Goal: Check status: Check status

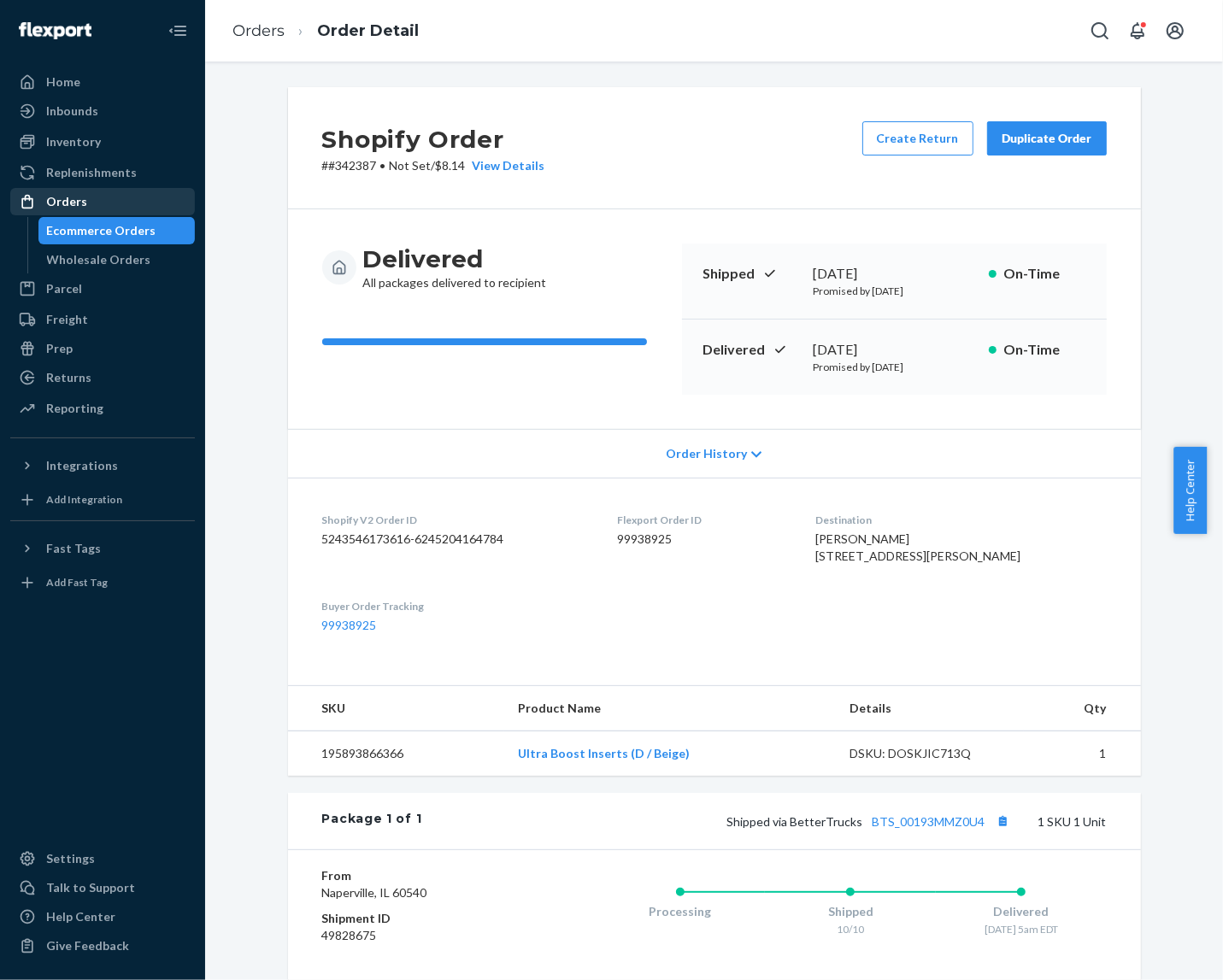
click at [99, 209] on div "Orders" at bounding box center [102, 201] width 181 height 24
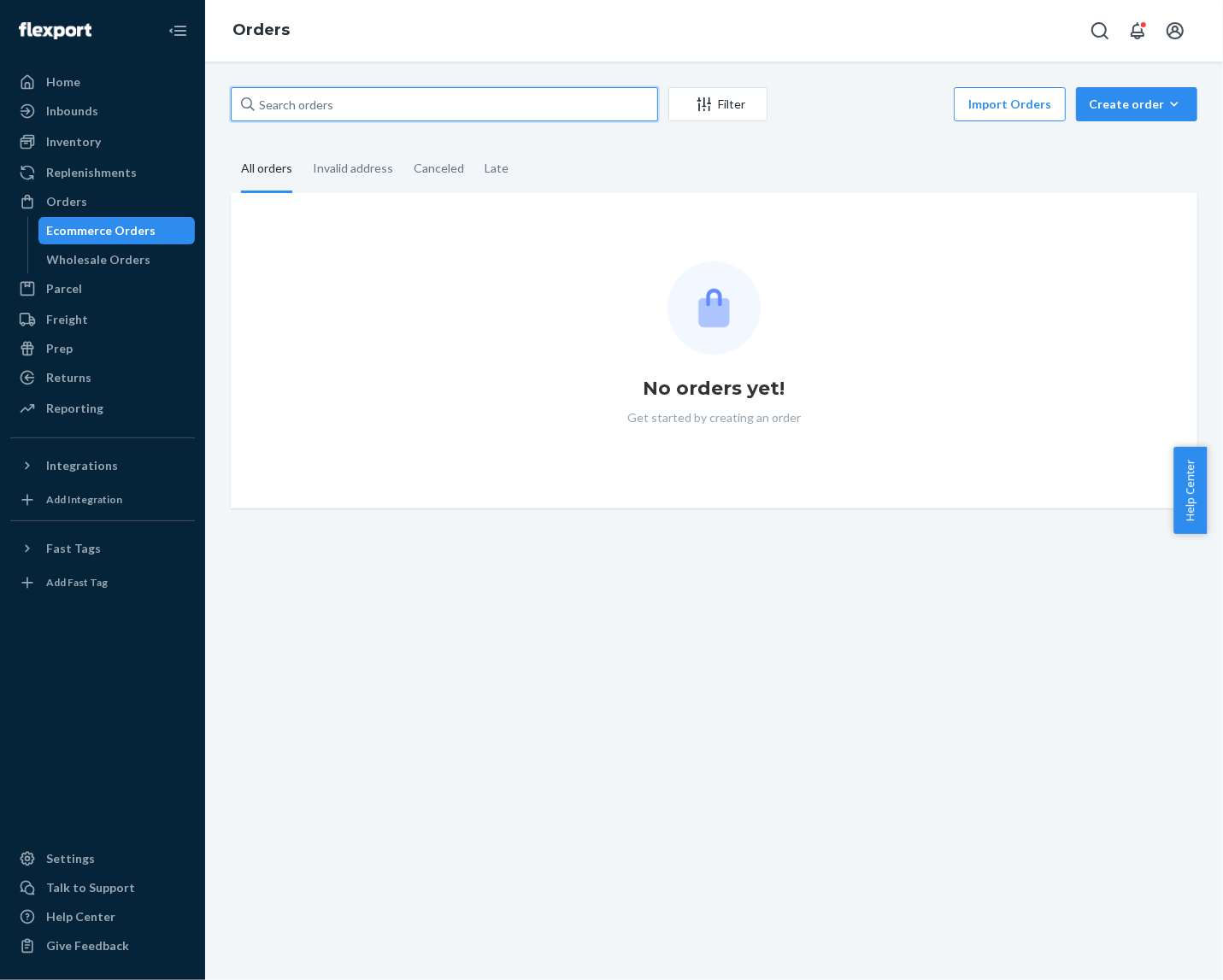
click at [403, 96] on input "text" at bounding box center [445, 105] width 428 height 35
paste input "934938"
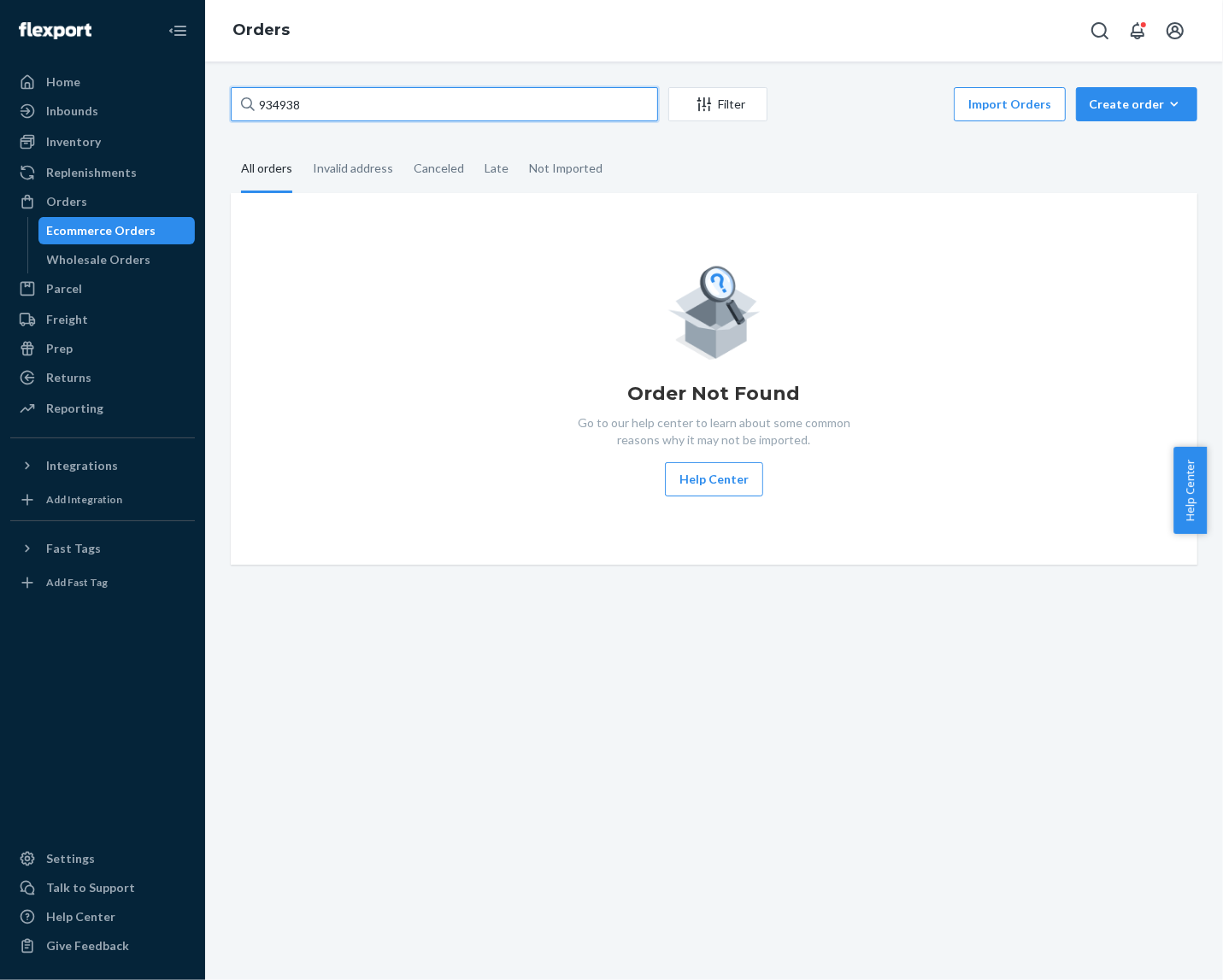
type input "934938"
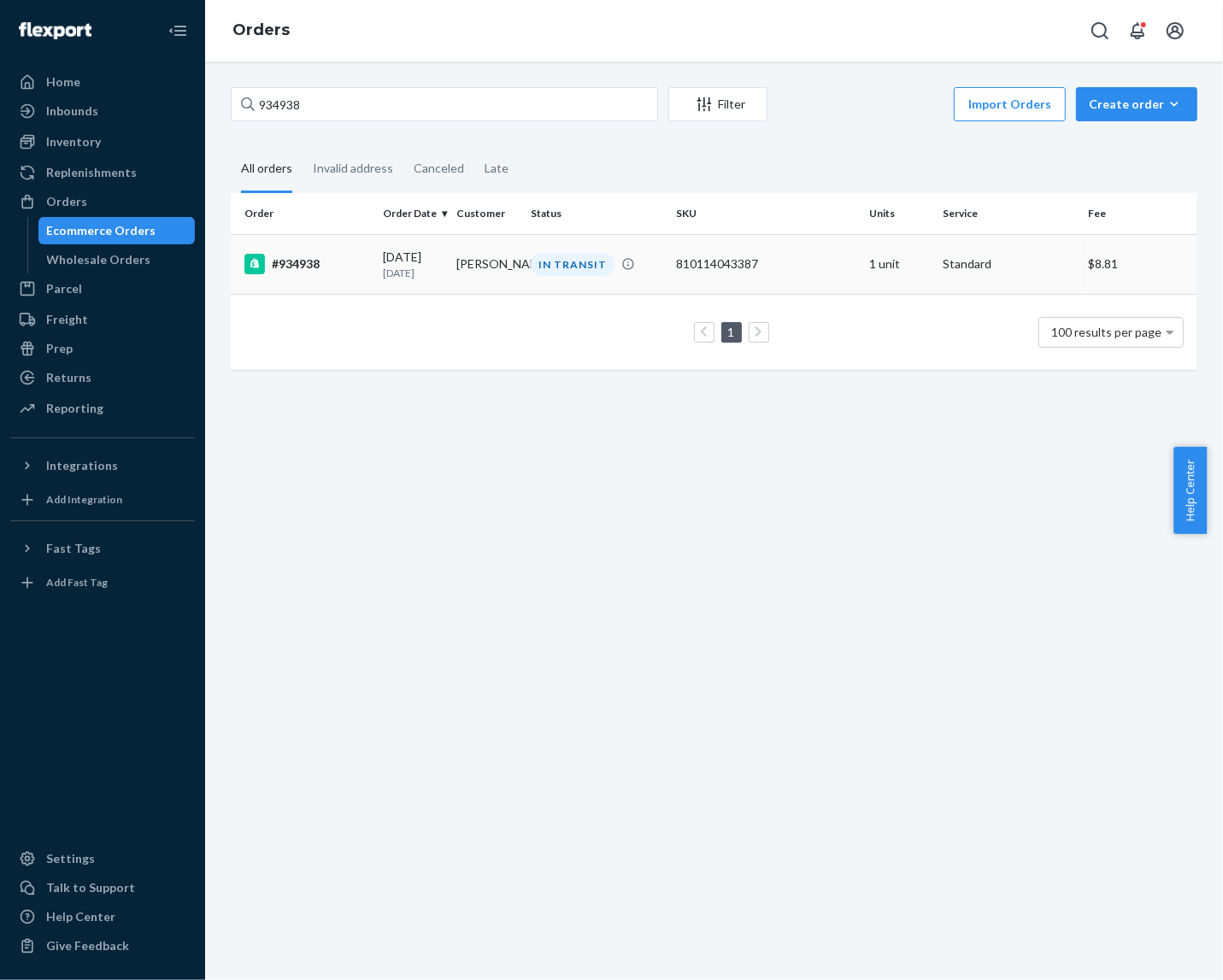
click at [333, 269] on div "#934938" at bounding box center [307, 264] width 125 height 21
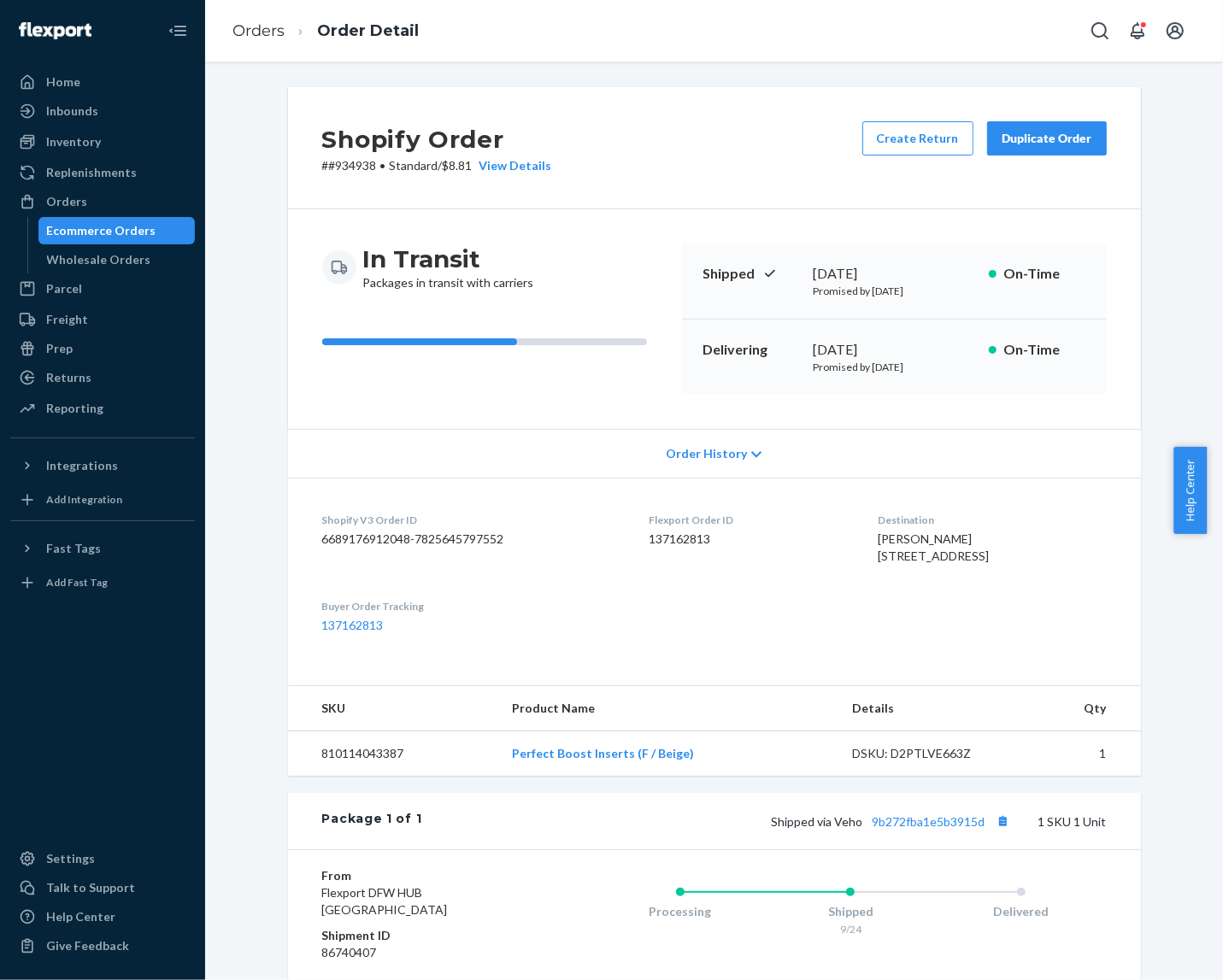
click at [750, 171] on div "Shopify Order # #934938 • Standard / $8.81 View Details Create Return Duplicate…" at bounding box center [713, 148] width 853 height 122
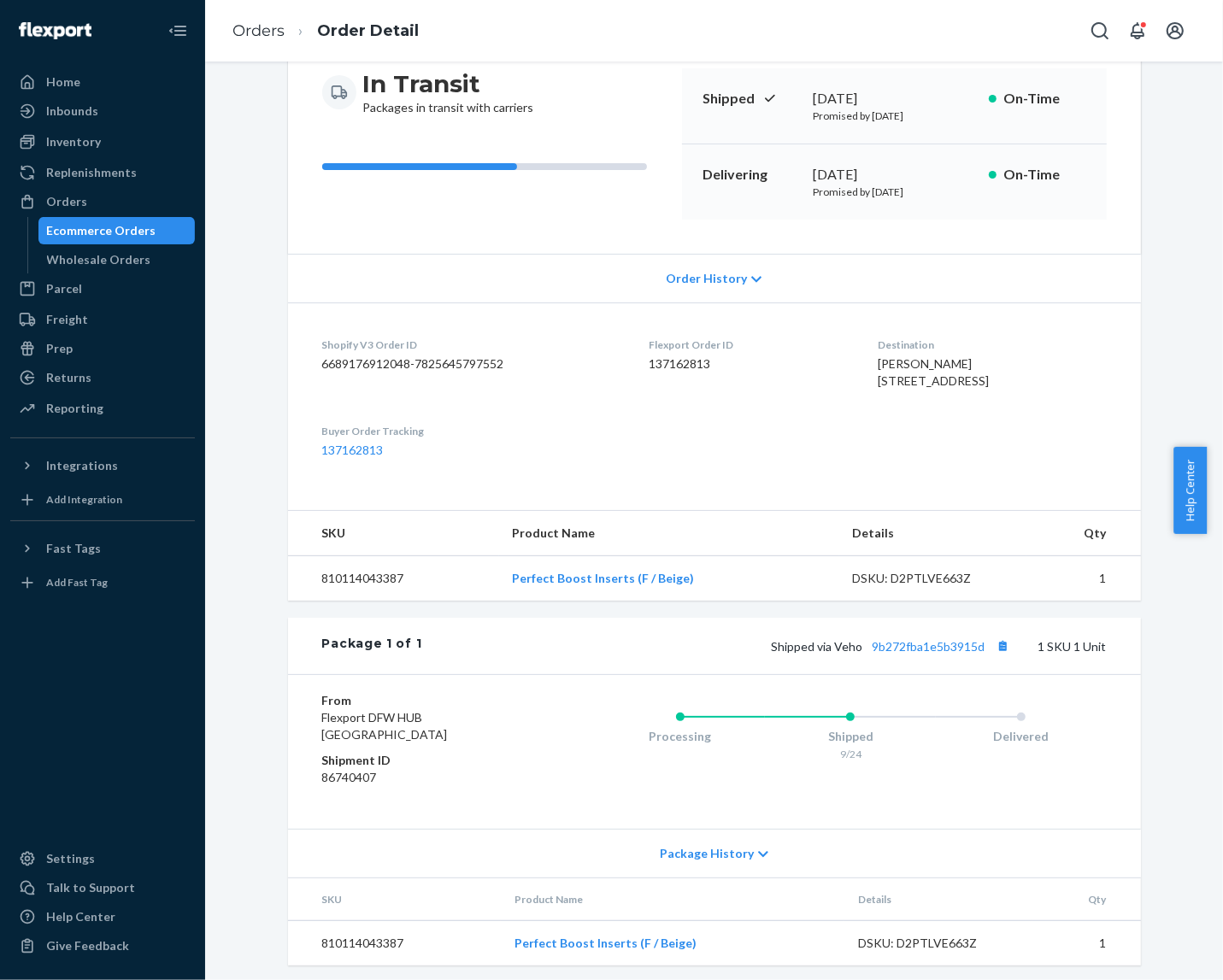
scroll to position [217, 0]
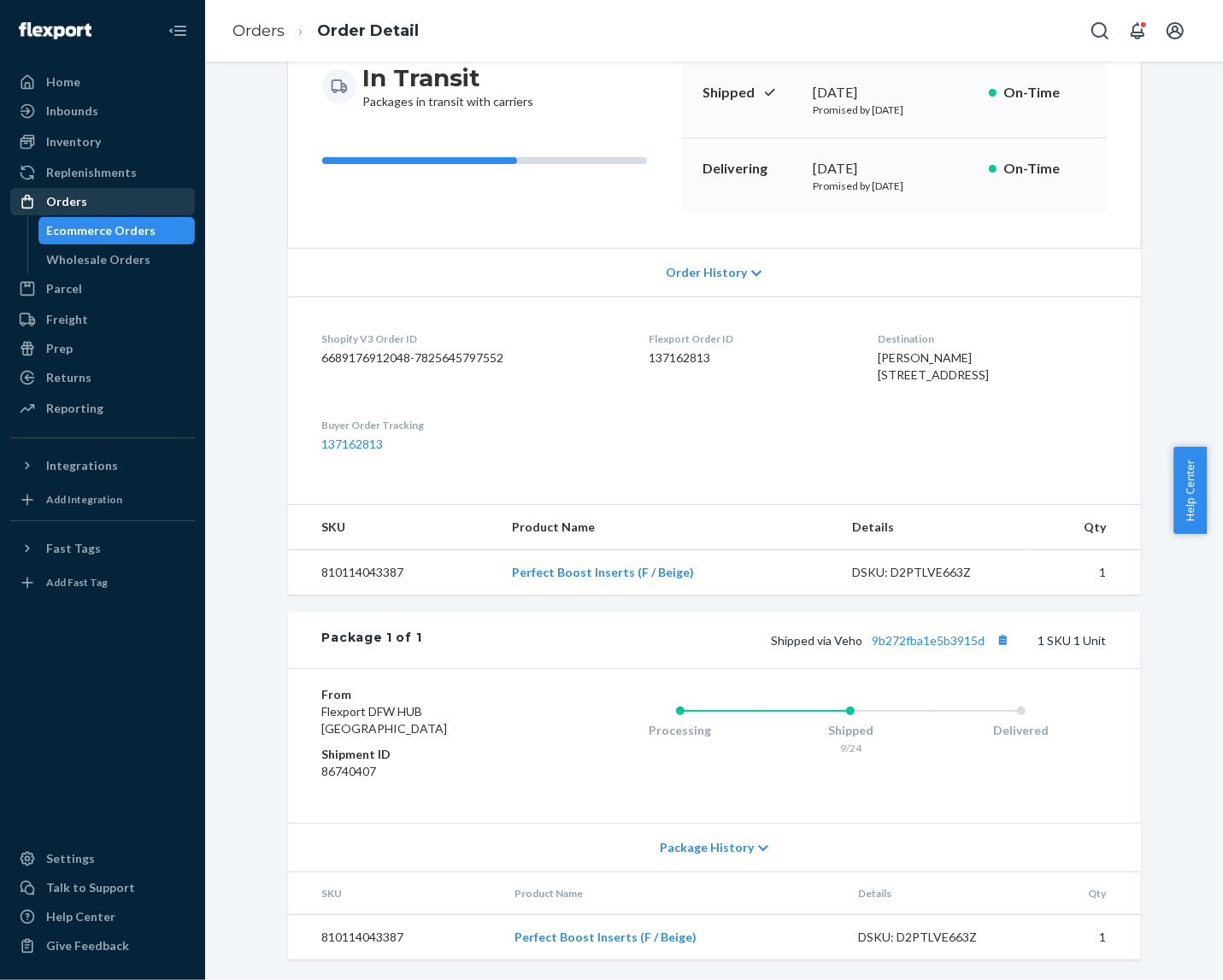
click at [167, 192] on div "Orders" at bounding box center [102, 201] width 181 height 24
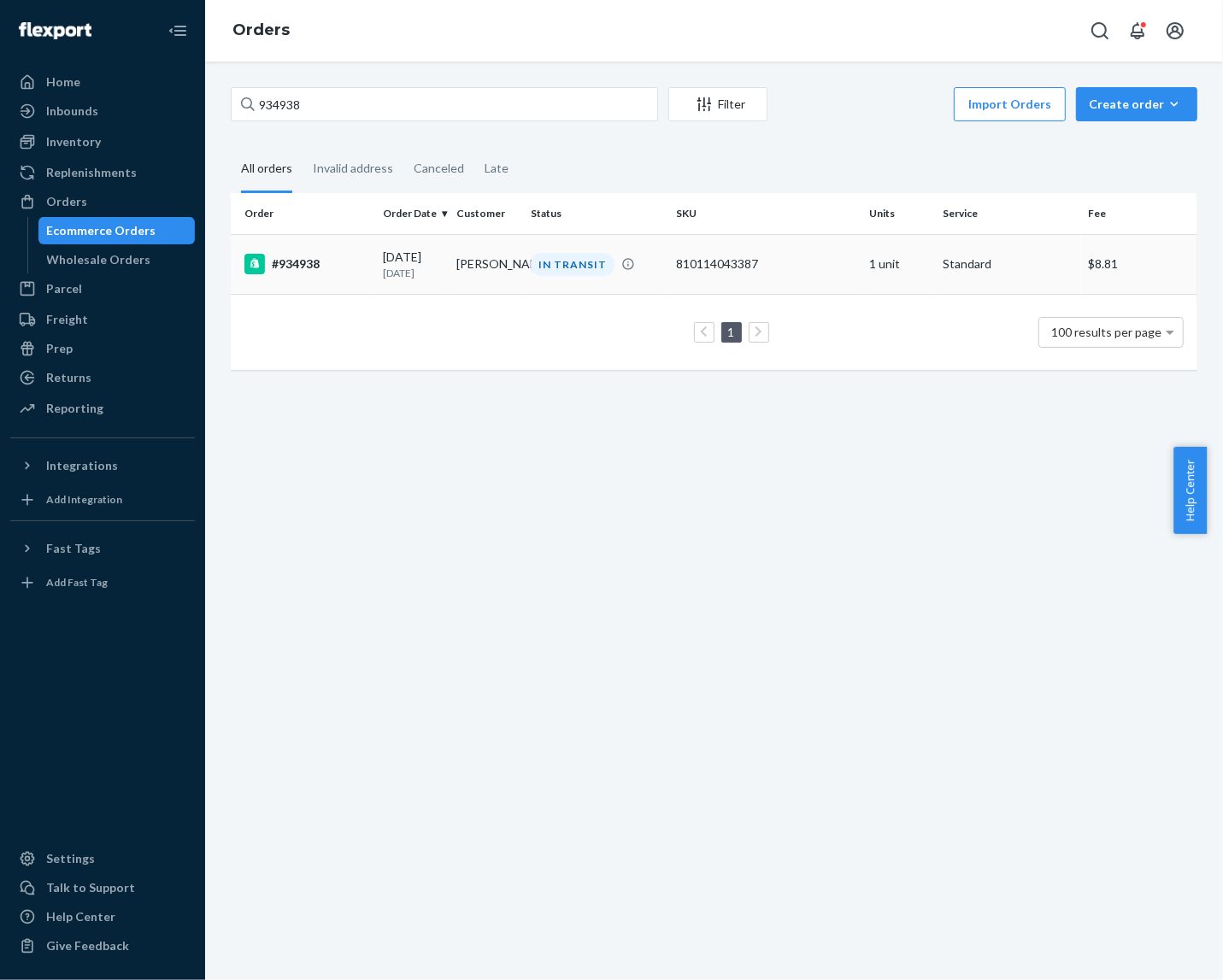
click at [399, 248] on div "[DATE] [DATE]" at bounding box center [413, 264] width 61 height 32
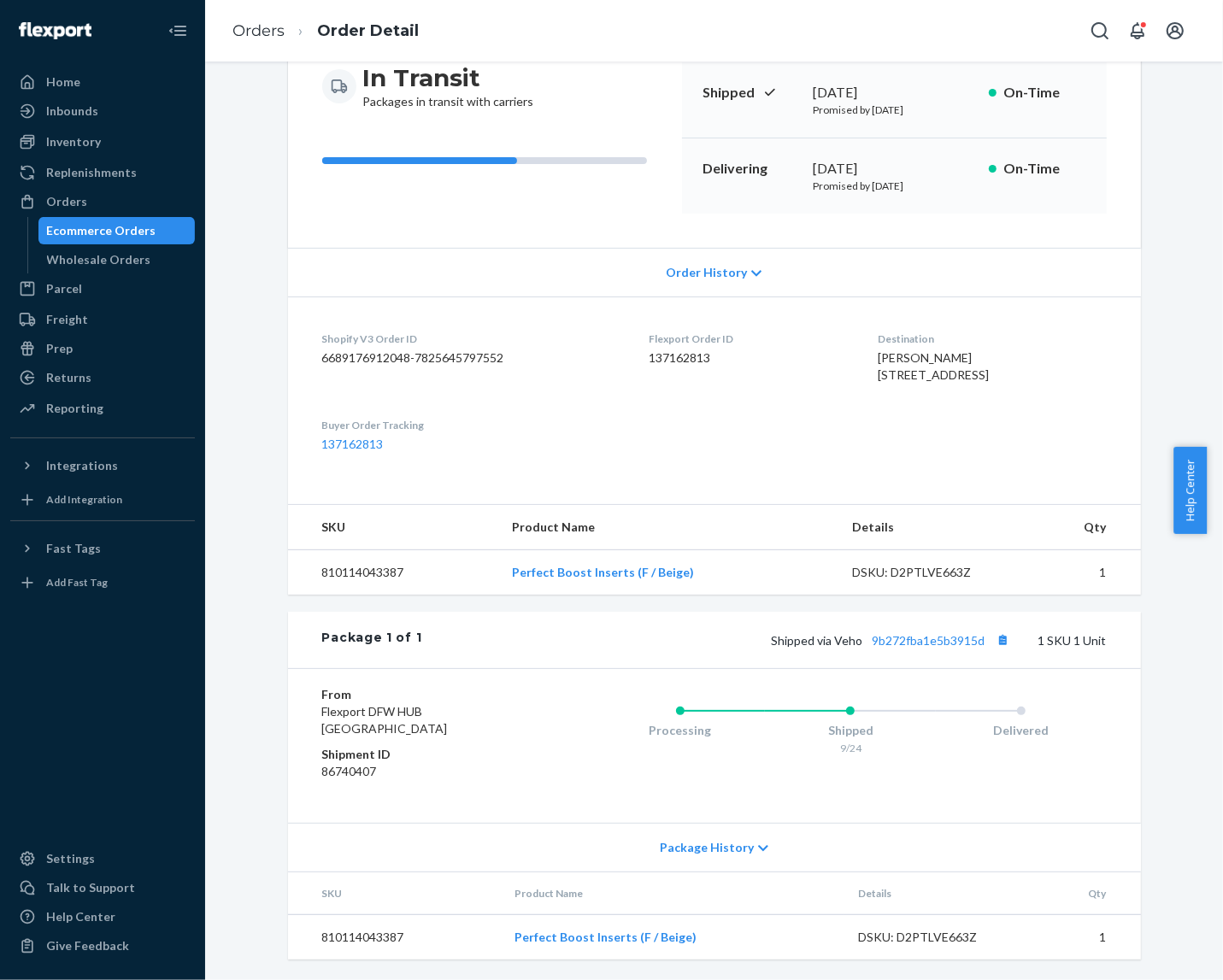
scroll to position [217, 0]
